Goal: Transaction & Acquisition: Book appointment/travel/reservation

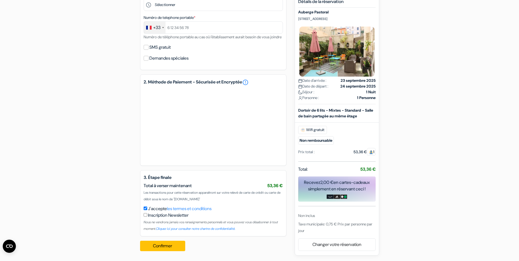
scroll to position [201, 0]
click at [351, 245] on link "Changer votre réservation" at bounding box center [337, 244] width 77 height 10
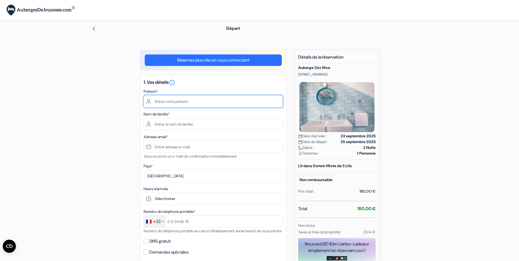
click at [160, 101] on input "text" at bounding box center [213, 101] width 139 height 12
click at [162, 100] on input "text" at bounding box center [213, 101] width 139 height 12
click at [162, 102] on input "text" at bounding box center [213, 101] width 139 height 12
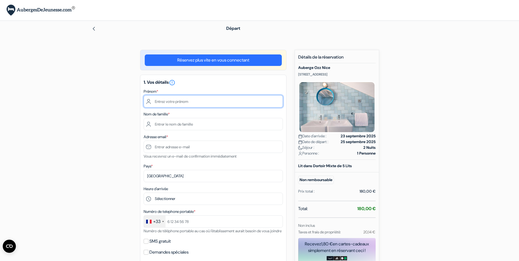
click at [162, 102] on input "text" at bounding box center [213, 101] width 139 height 12
click at [160, 101] on input "text" at bounding box center [213, 101] width 139 height 12
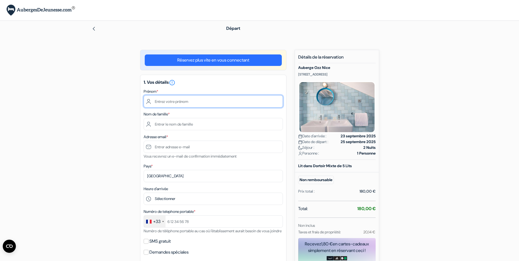
click at [161, 100] on input "text" at bounding box center [213, 101] width 139 height 12
click at [162, 100] on input "text" at bounding box center [213, 101] width 139 height 12
type input "N"
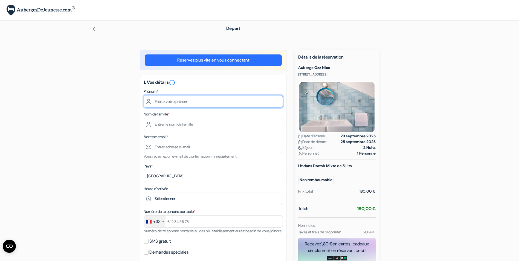
type input "N"
type input "[PERSON_NAME]"
click at [101, 157] on div "add_box Auberge Ozz Nice [STREET_ADDRESS] Détails de l'établissement X no_plan *" at bounding box center [259, 261] width 361 height 423
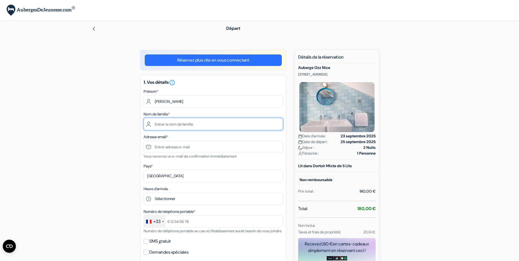
click at [163, 129] on input "text" at bounding box center [213, 124] width 139 height 12
click at [163, 127] on input "text" at bounding box center [213, 124] width 139 height 12
click at [158, 125] on input "text" at bounding box center [213, 124] width 139 height 12
drag, startPoint x: 158, startPoint y: 125, endPoint x: 135, endPoint y: 137, distance: 25.7
click at [158, 125] on input "text" at bounding box center [213, 124] width 139 height 12
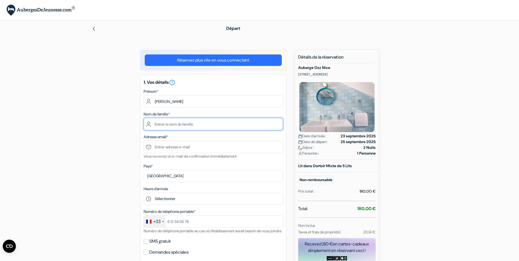
click at [158, 125] on input "text" at bounding box center [213, 124] width 139 height 12
click at [158, 123] on input "text" at bounding box center [213, 124] width 139 height 12
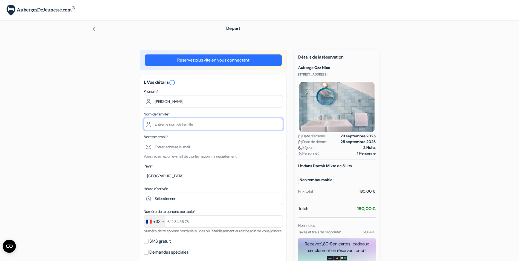
click at [158, 124] on input "text" at bounding box center [213, 124] width 139 height 12
click at [157, 125] on input "text" at bounding box center [213, 124] width 139 height 12
type input "A"
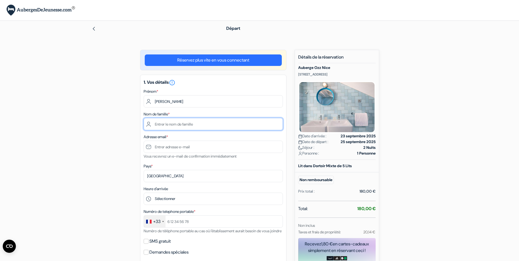
type input "A"
type input "Aguirrebengoa"
click at [111, 175] on div "add_box Auberge Ozz Nice [STREET_ADDRESS] Détails de l'établissement X no_plan *" at bounding box center [259, 261] width 361 height 423
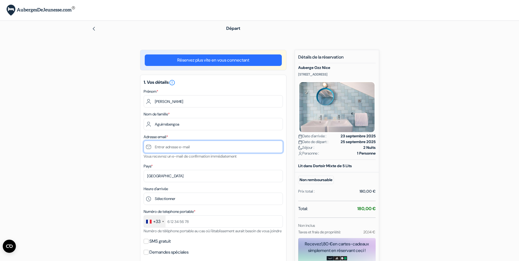
click at [161, 147] on input "text" at bounding box center [213, 147] width 139 height 12
click at [157, 147] on input "text" at bounding box center [213, 147] width 139 height 12
click at [157, 146] on input "text" at bounding box center [213, 147] width 139 height 12
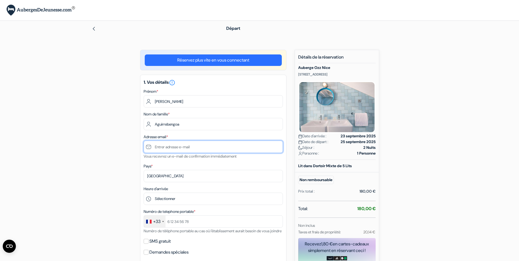
click at [157, 146] on input "text" at bounding box center [213, 147] width 139 height 12
click at [157, 147] on input "text" at bounding box center [213, 147] width 139 height 12
click at [157, 146] on input "text" at bounding box center [213, 147] width 139 height 12
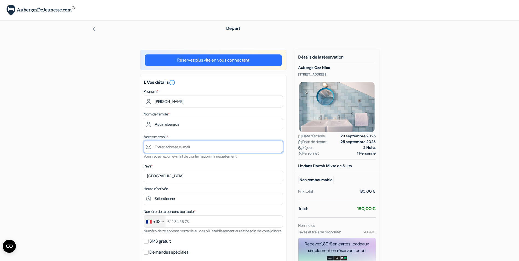
click at [158, 146] on input "text" at bounding box center [213, 147] width 139 height 12
type input "n"
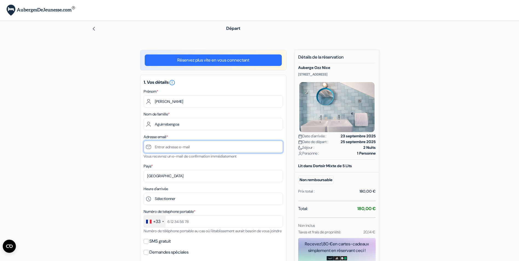
type input "n"
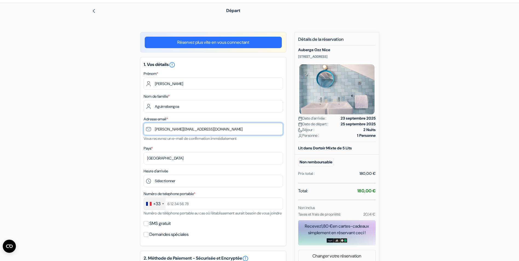
scroll to position [27, 0]
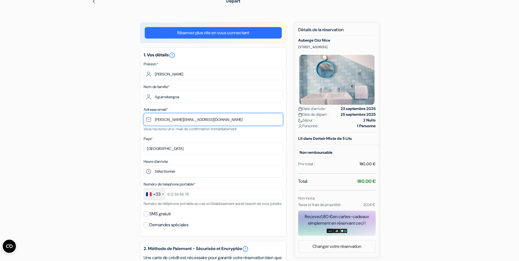
type input "[PERSON_NAME][EMAIL_ADDRESS][DOMAIN_NAME]"
click at [110, 185] on div "add_box Auberge Ozz Nice [STREET_ADDRESS] Détails de l'établissement X no_plan *" at bounding box center [259, 233] width 361 height 423
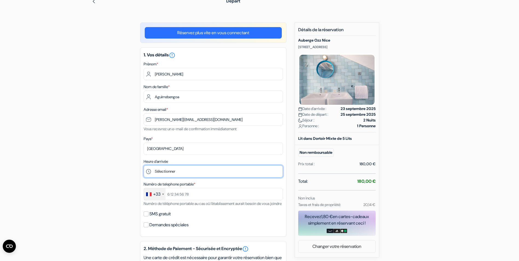
click at [167, 174] on select "Sélectionner 15:00 16:00 17:00 18:00 19:00 20:00 21:00 22:00 23:00 0:00" at bounding box center [213, 171] width 139 height 12
select select "18"
click at [144, 165] on select "Sélectionner 15:00 16:00 17:00 18:00 19:00 20:00 21:00 22:00 23:00 0:00" at bounding box center [213, 171] width 139 height 12
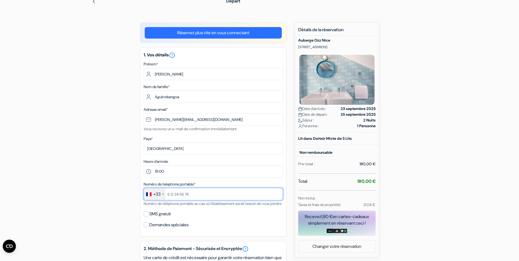
click at [199, 196] on input "text" at bounding box center [213, 194] width 139 height 12
drag, startPoint x: 198, startPoint y: 197, endPoint x: 201, endPoint y: 197, distance: 2.8
click at [198, 197] on input "text" at bounding box center [213, 194] width 139 height 12
drag, startPoint x: 202, startPoint y: 196, endPoint x: 196, endPoint y: 197, distance: 5.2
click at [202, 196] on input "text" at bounding box center [213, 194] width 139 height 12
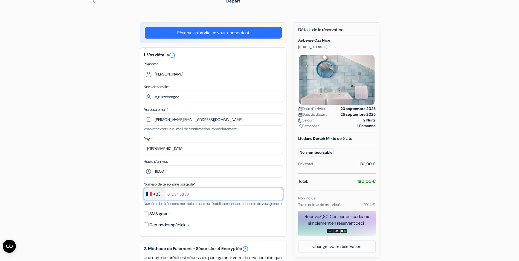
click at [202, 196] on input "text" at bounding box center [213, 194] width 139 height 12
click at [204, 195] on input "text" at bounding box center [213, 194] width 139 height 12
click at [206, 194] on input "text" at bounding box center [213, 194] width 139 height 12
click at [208, 194] on input "text" at bounding box center [213, 194] width 139 height 12
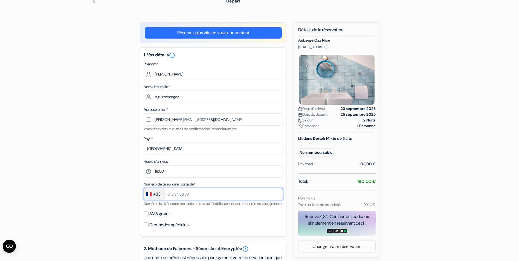
click at [204, 194] on input "text" at bounding box center [213, 194] width 139 height 12
type input "6"
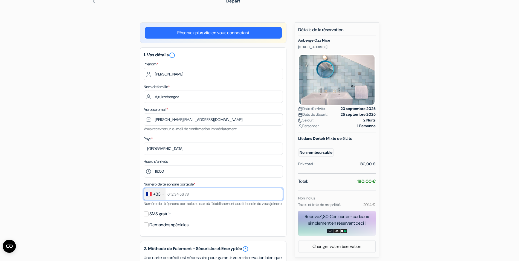
type input "6"
type input "632990624"
click at [76, 212] on form "Départ add_box Auberge Ozz Nice [STREET_ADDRESS] Auberge Ozz Nice" at bounding box center [259, 212] width 519 height 438
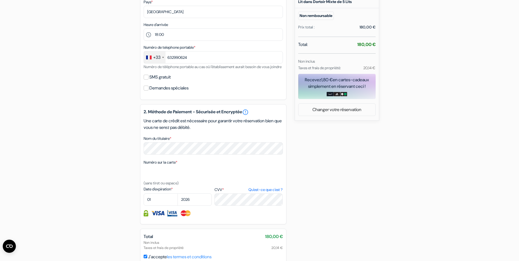
scroll to position [192, 0]
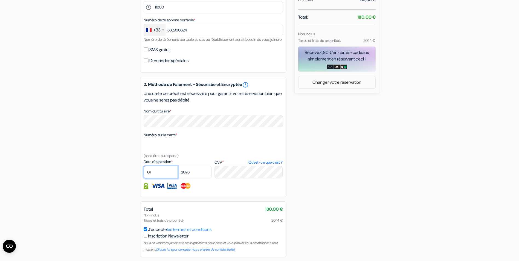
click at [157, 178] on select "01 02 03 04 05 06 07 08 09 10 11 12" at bounding box center [161, 172] width 34 height 12
select select "06"
click at [144, 173] on select "01 02 03 04 05 06 07 08 09 10 11 12" at bounding box center [161, 172] width 34 height 12
click at [201, 178] on select "2025 2026 2027 2028 2029 2030 2031 2032 2033 2034 2035 2036 2037 2038 2039 2040…" at bounding box center [195, 172] width 34 height 12
click at [178, 173] on select "2025 2026 2027 2028 2029 2030 2031 2032 2033 2034 2035 2036 2037 2038 2039 2040…" at bounding box center [195, 172] width 34 height 12
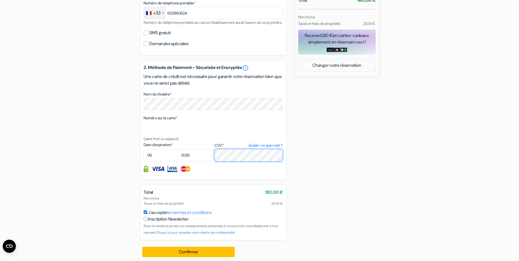
scroll to position [218, 0]
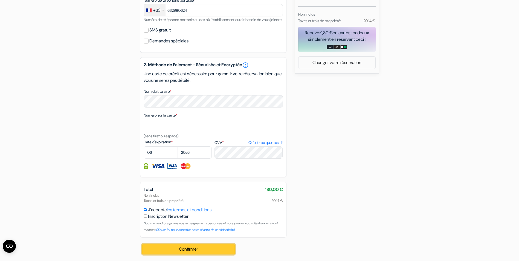
click at [218, 247] on button "Confirmer Loading..." at bounding box center [188, 249] width 93 height 10
